Goal: Find specific page/section: Find specific page/section

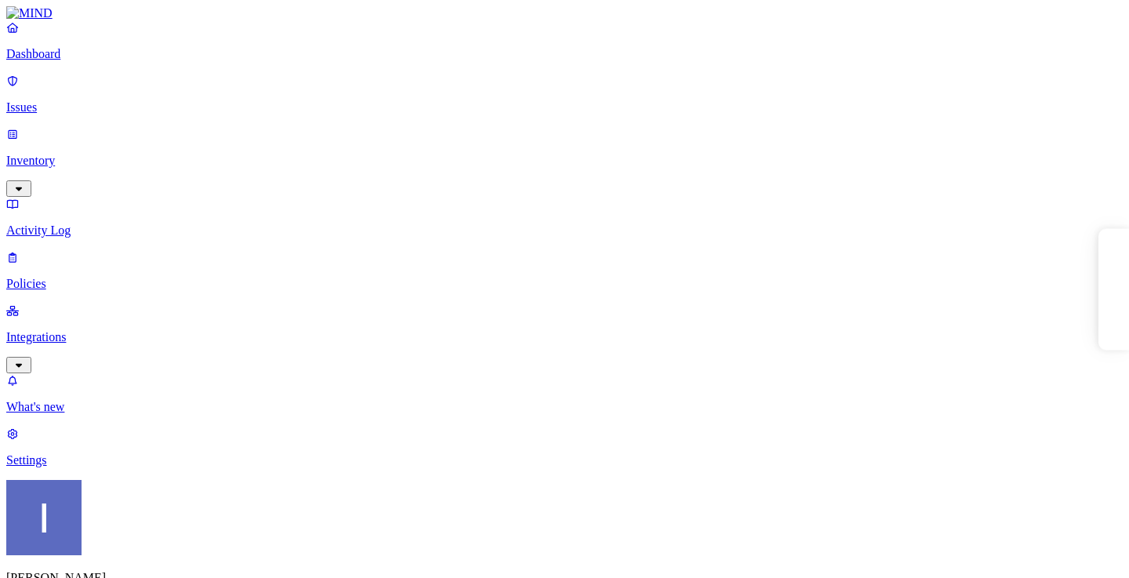
click at [105, 107] on link "Issues" at bounding box center [564, 94] width 1117 height 41
